Goal: Task Accomplishment & Management: Use online tool/utility

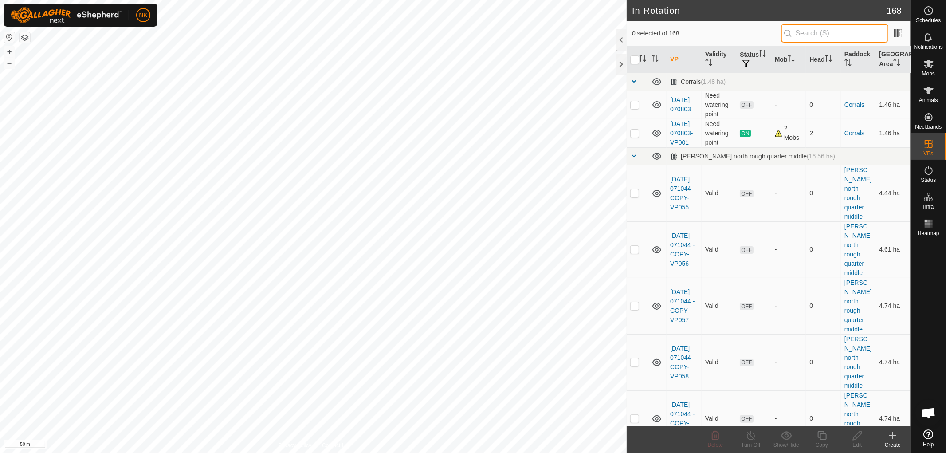
click at [826, 35] on input "text" at bounding box center [834, 33] width 107 height 19
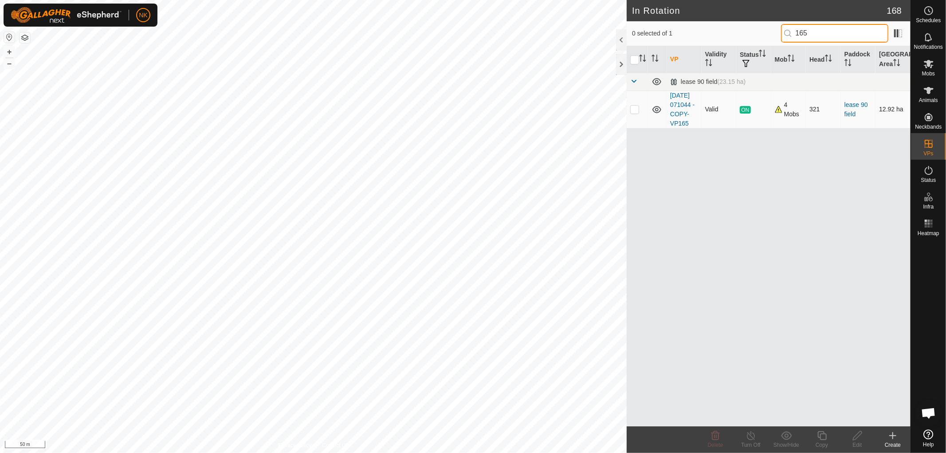
type input "165"
click at [638, 113] on p-checkbox at bounding box center [634, 109] width 9 height 7
checkbox input "true"
click at [822, 439] on icon at bounding box center [821, 435] width 11 height 11
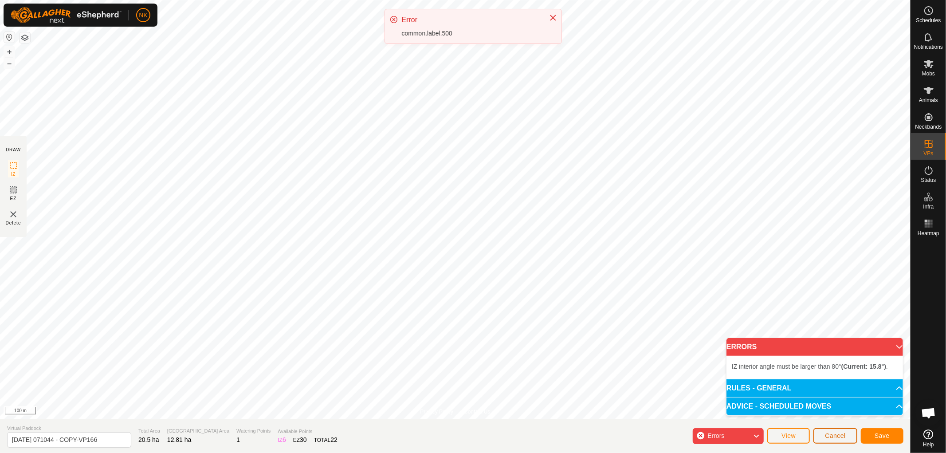
click at [834, 434] on span "Cancel" at bounding box center [835, 435] width 21 height 7
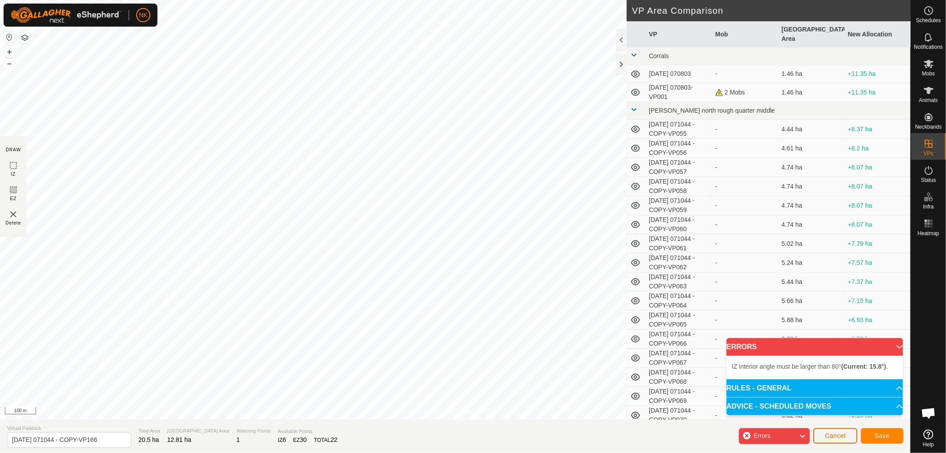
click at [849, 434] on button "Cancel" at bounding box center [835, 436] width 44 height 16
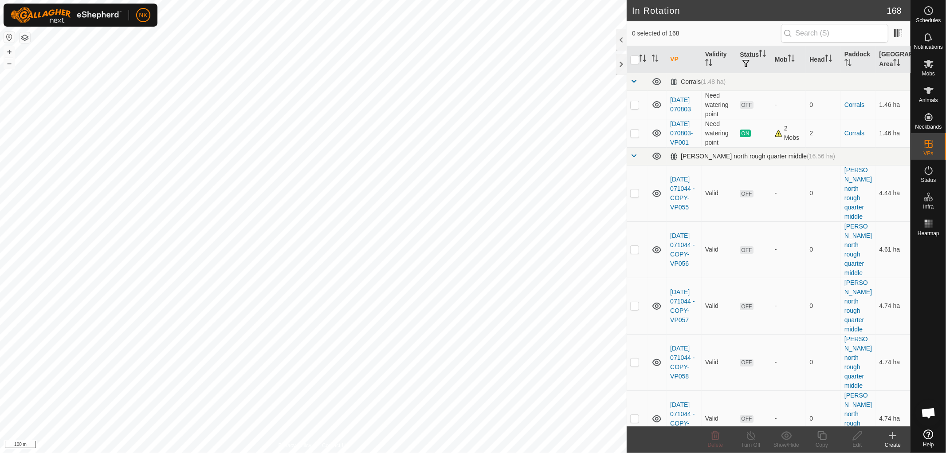
click at [635, 159] on span at bounding box center [633, 155] width 7 height 7
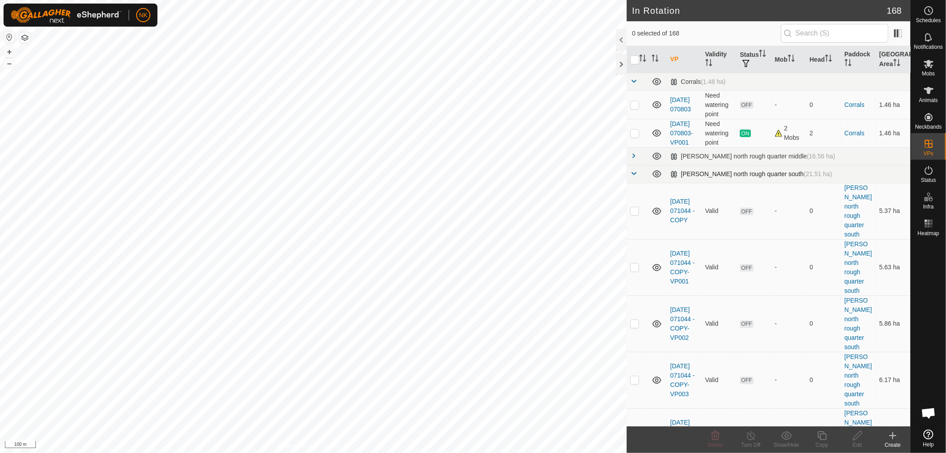
click at [631, 177] on span at bounding box center [633, 173] width 7 height 7
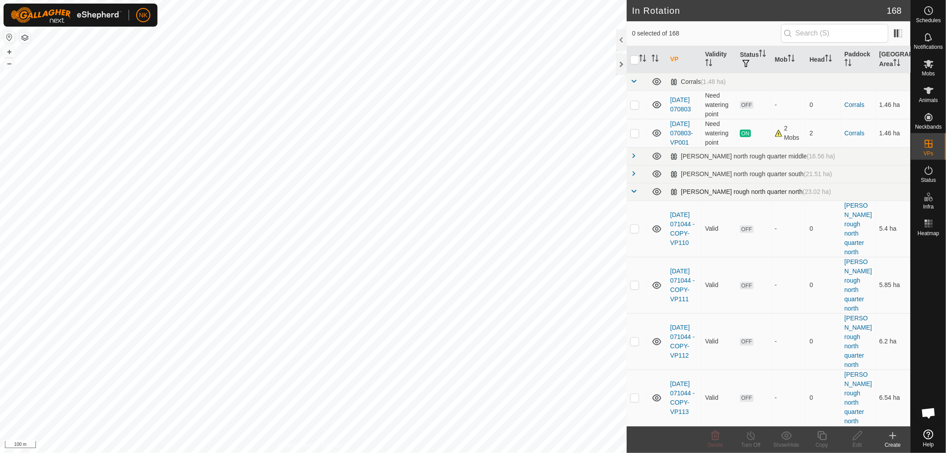
drag, startPoint x: 633, startPoint y: 196, endPoint x: 632, endPoint y: 202, distance: 5.3
click at [633, 198] on td at bounding box center [636, 192] width 21 height 18
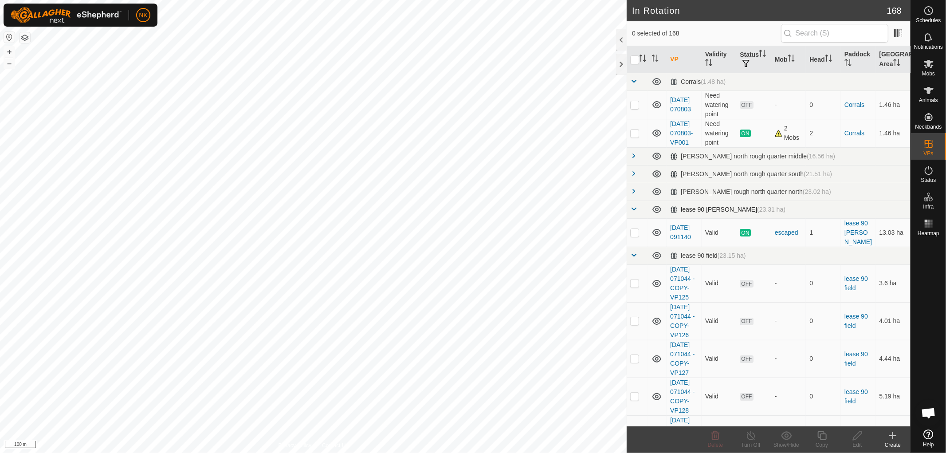
drag, startPoint x: 632, startPoint y: 214, endPoint x: 632, endPoint y: 219, distance: 5.3
click at [632, 214] on td at bounding box center [636, 209] width 21 height 18
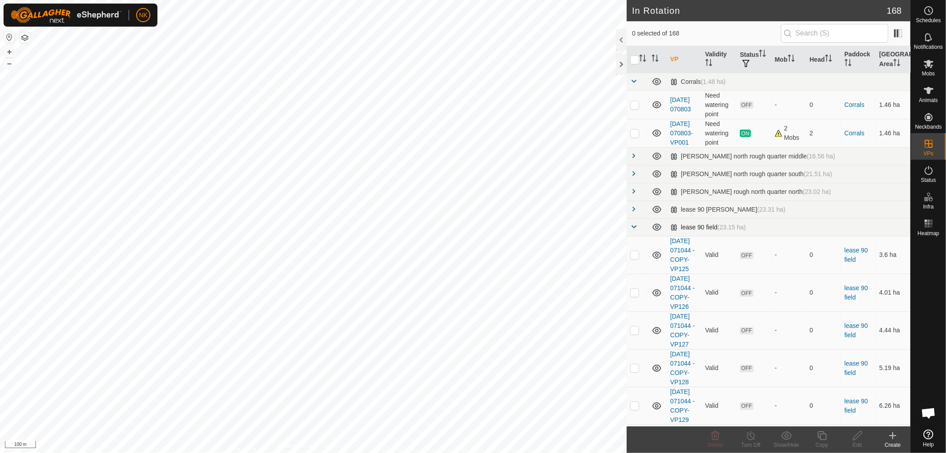
click at [632, 230] on span at bounding box center [633, 226] width 7 height 7
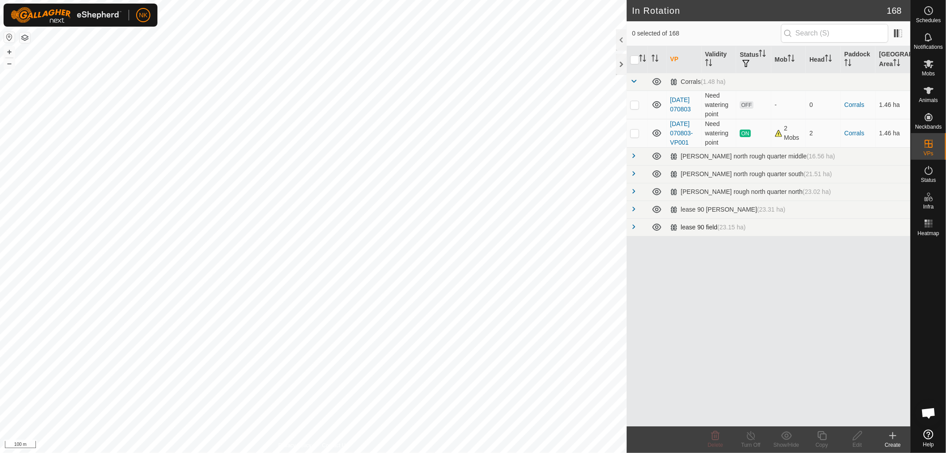
click at [632, 230] on span at bounding box center [633, 226] width 7 height 7
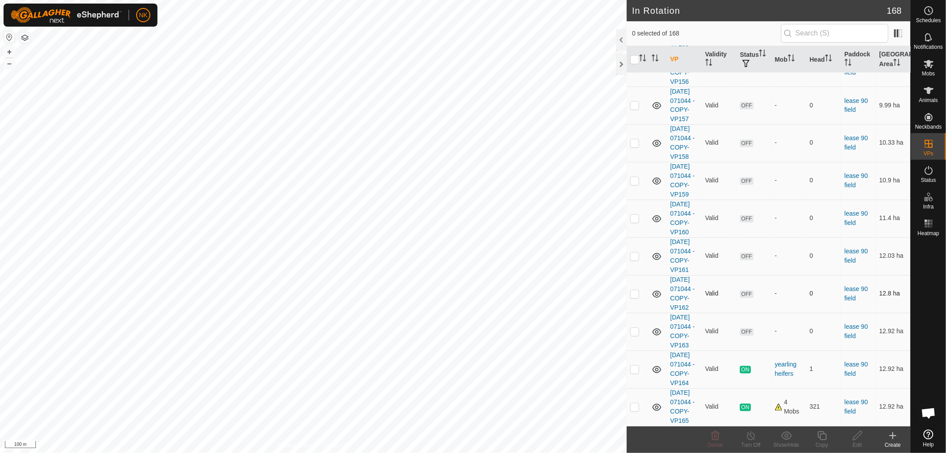
scroll to position [1747, 0]
click at [636, 403] on p-checkbox at bounding box center [634, 406] width 9 height 7
checkbox input "true"
click at [820, 436] on icon at bounding box center [821, 435] width 9 height 9
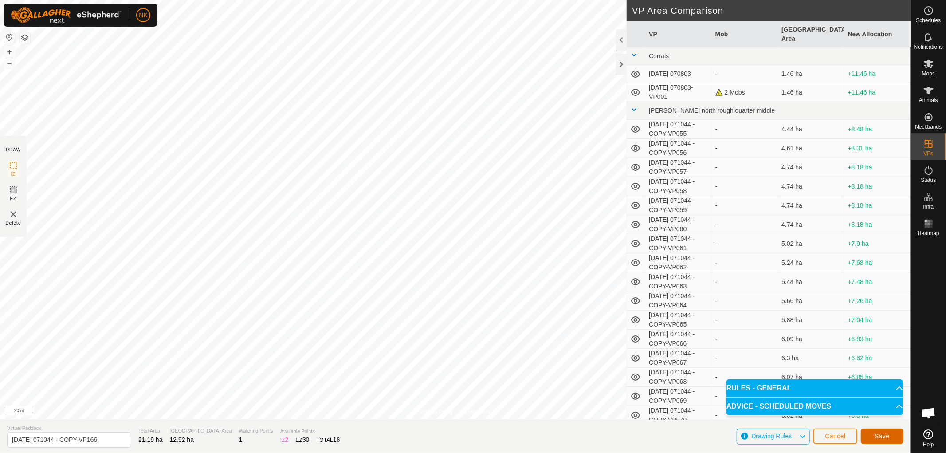
click at [881, 434] on span "Save" at bounding box center [881, 435] width 15 height 7
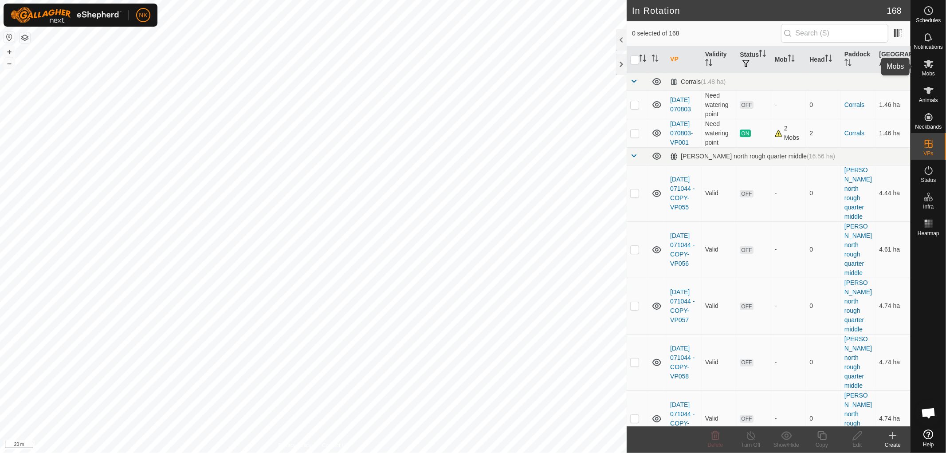
click at [925, 69] on es-mob-svg-icon at bounding box center [928, 64] width 16 height 14
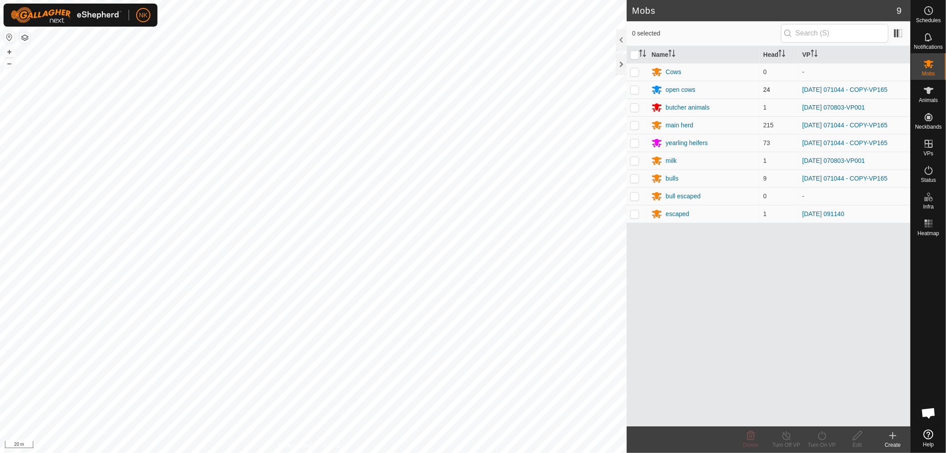
click at [633, 89] on p-checkbox at bounding box center [634, 89] width 9 height 7
checkbox input "true"
click at [637, 142] on p-checkbox at bounding box center [634, 142] width 9 height 7
checkbox input "true"
click at [633, 125] on p-checkbox at bounding box center [634, 124] width 9 height 7
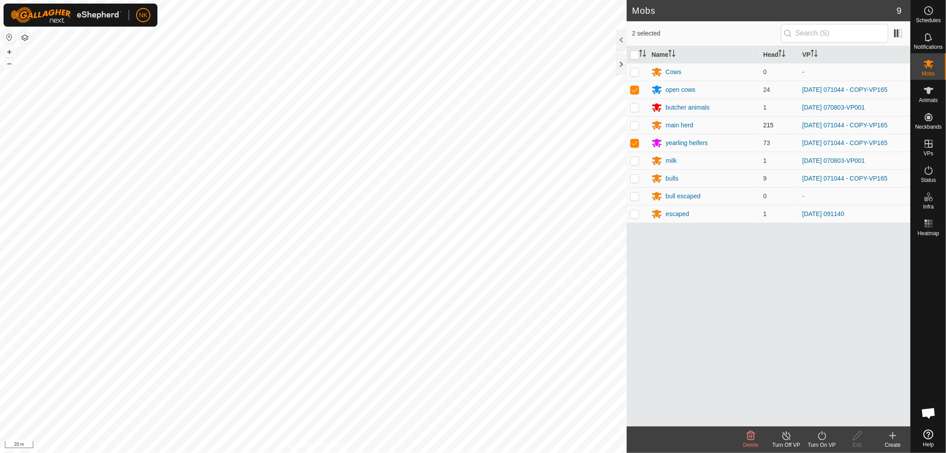
checkbox input "true"
click at [636, 176] on p-checkbox at bounding box center [634, 178] width 9 height 7
checkbox input "true"
click at [825, 446] on div "Turn On VP" at bounding box center [821, 445] width 35 height 8
click at [830, 417] on link "Now" at bounding box center [848, 416] width 88 height 18
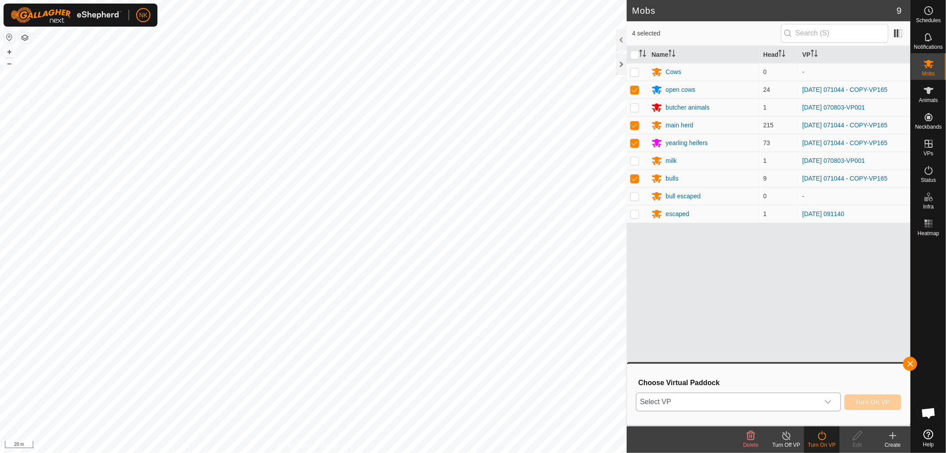
click at [772, 402] on span "Select VP" at bounding box center [727, 402] width 183 height 18
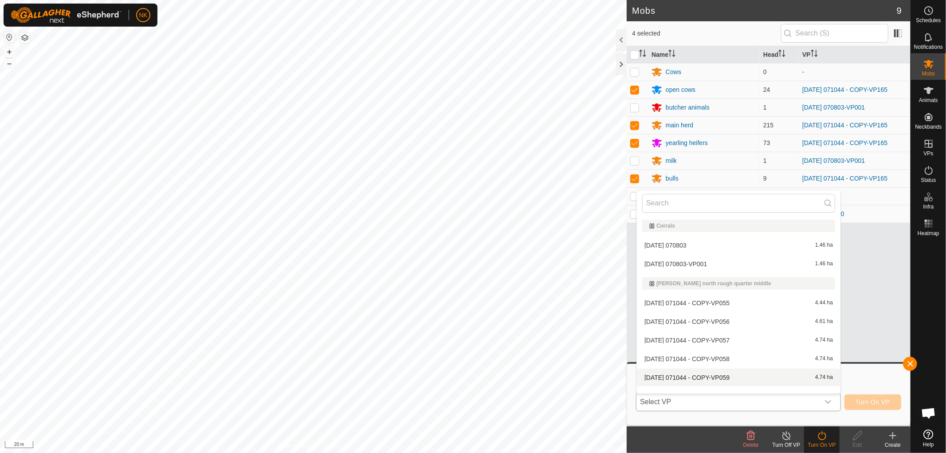
scroll to position [11, 0]
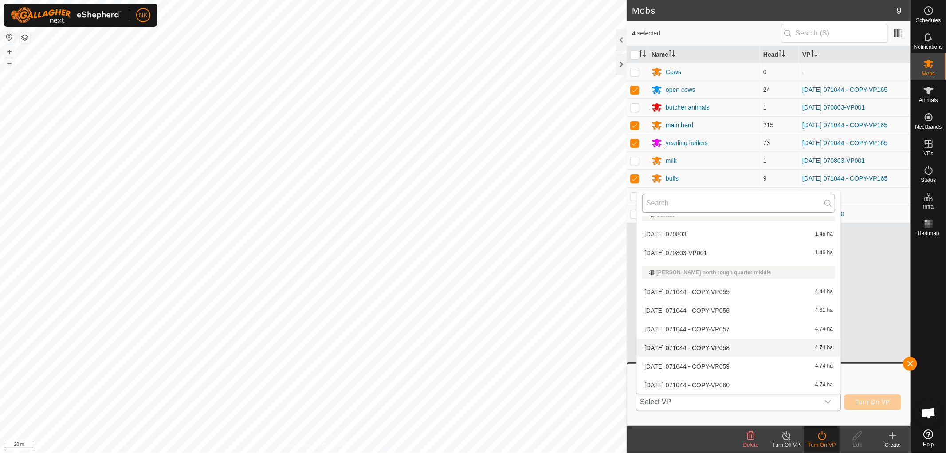
click at [688, 206] on input "text" at bounding box center [738, 203] width 193 height 19
click at [688, 203] on input "text" at bounding box center [738, 203] width 193 height 19
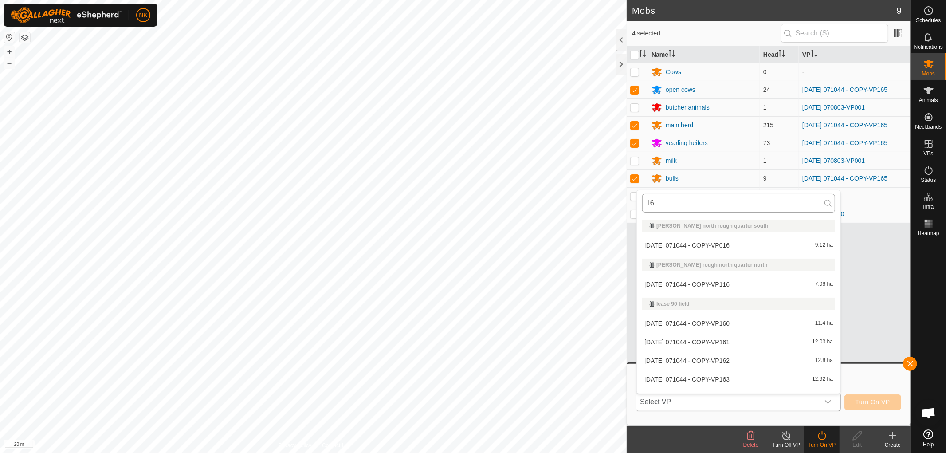
type input "166"
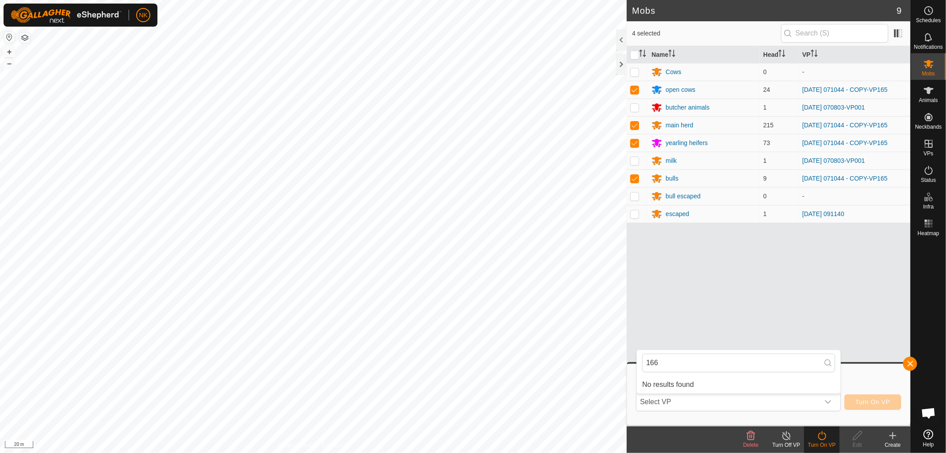
click at [583, 366] on body "NK Schedules Notifications Mobs Animals Neckbands VPs Status Infra Heatmap Help…" at bounding box center [473, 226] width 946 height 453
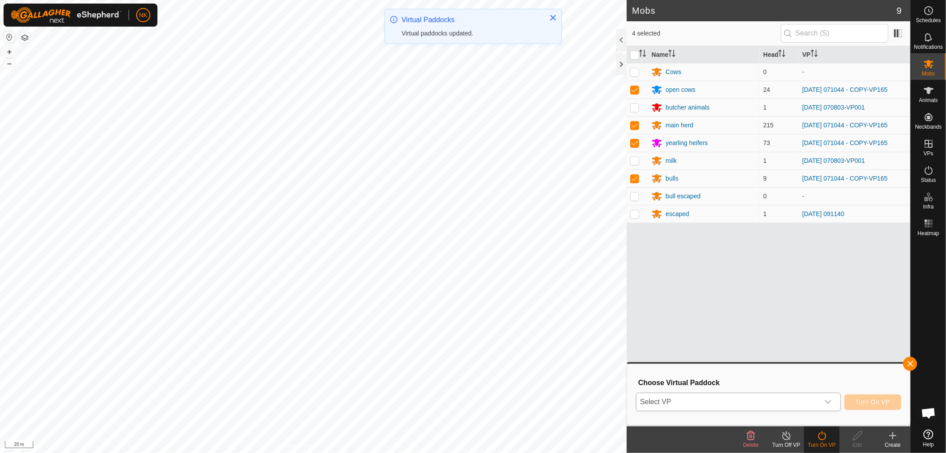
click at [729, 404] on span "Select VP" at bounding box center [727, 402] width 183 height 18
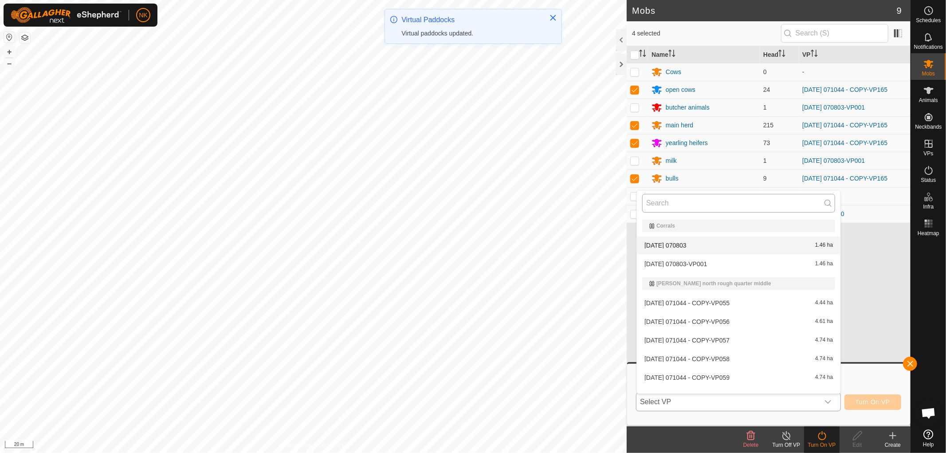
scroll to position [11, 0]
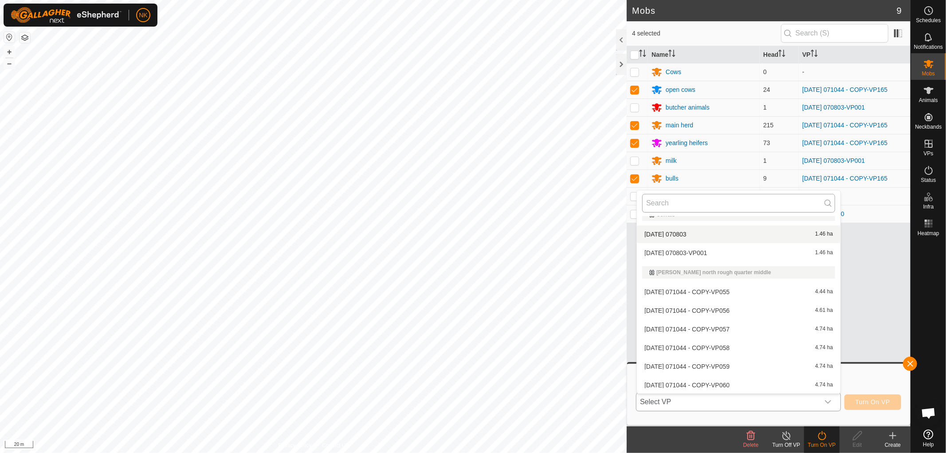
click at [694, 200] on input "text" at bounding box center [738, 203] width 193 height 19
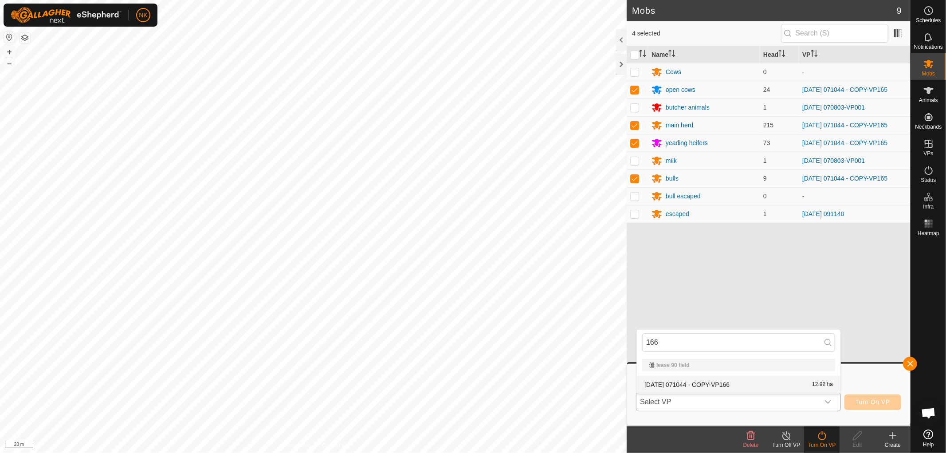
type input "166"
click at [714, 381] on span "[DATE] 071044 - COPY-VP166" at bounding box center [686, 384] width 85 height 6
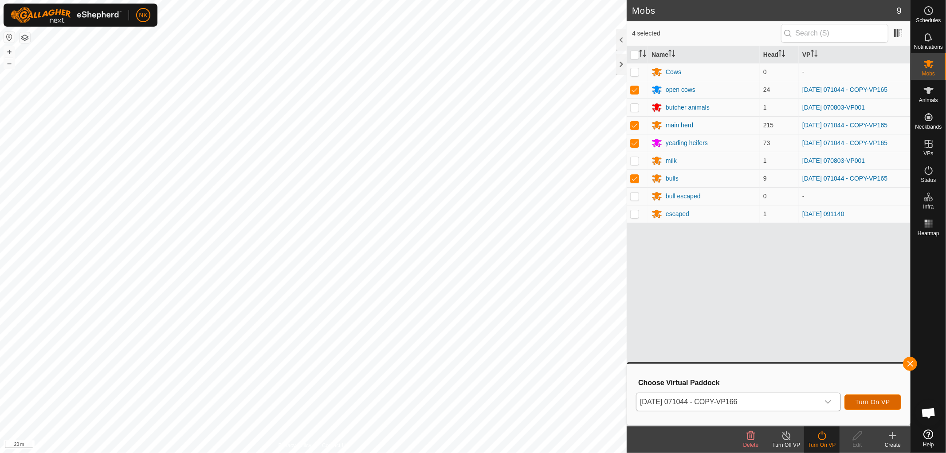
click at [877, 395] on button "Turn On VP" at bounding box center [872, 402] width 57 height 16
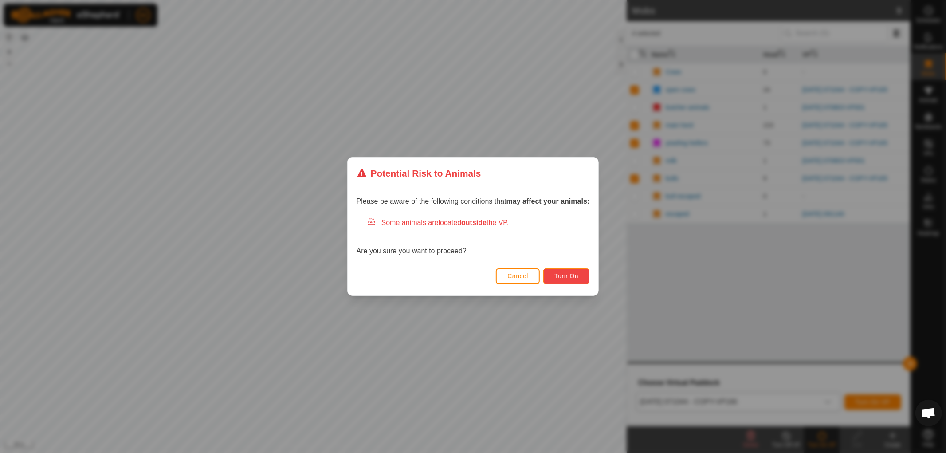
click at [580, 277] on button "Turn On" at bounding box center [566, 276] width 46 height 16
